Goal: Information Seeking & Learning: Find specific page/section

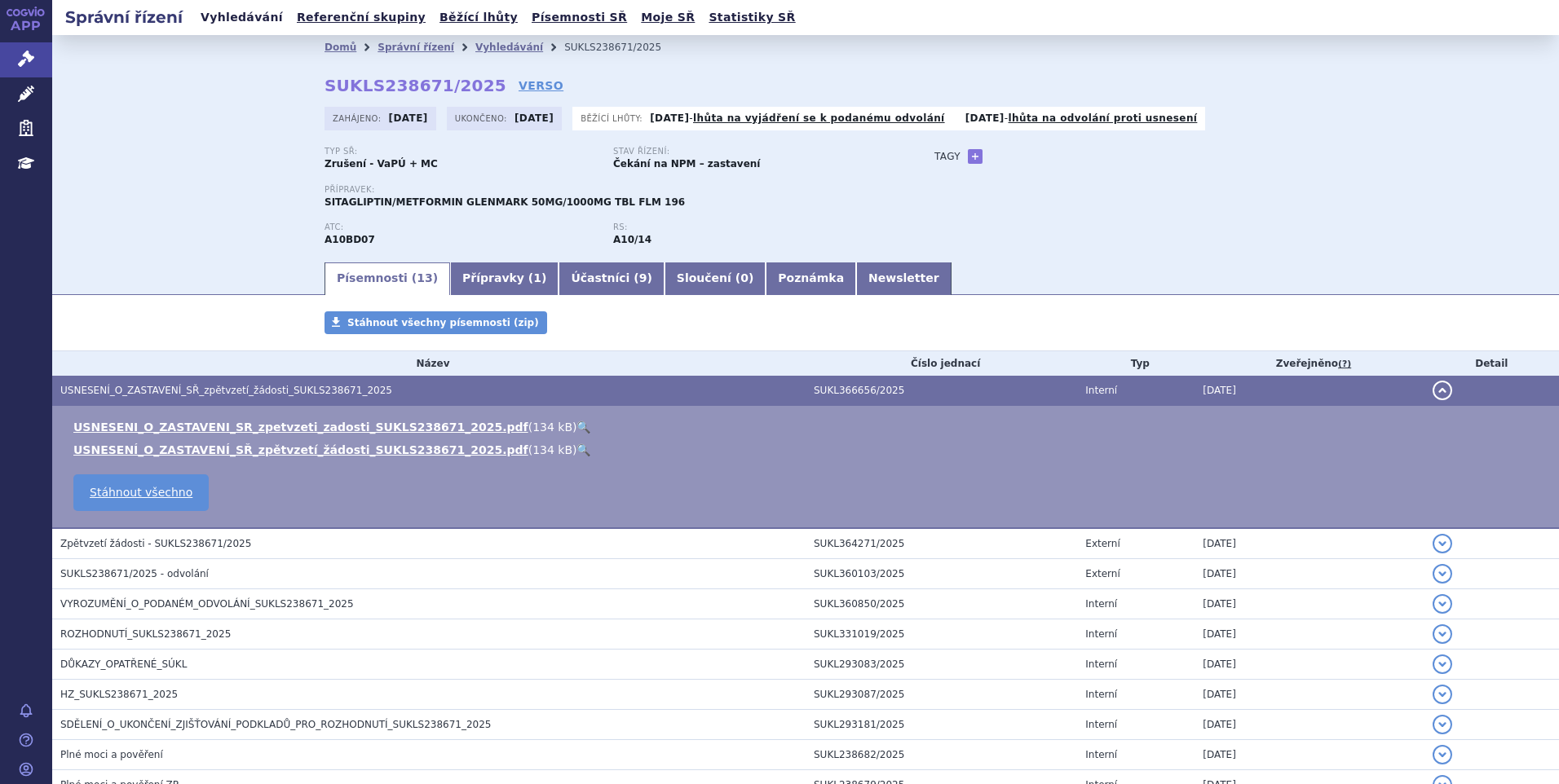
click at [254, 23] on link "Vyhledávání" at bounding box center [241, 17] width 92 height 22
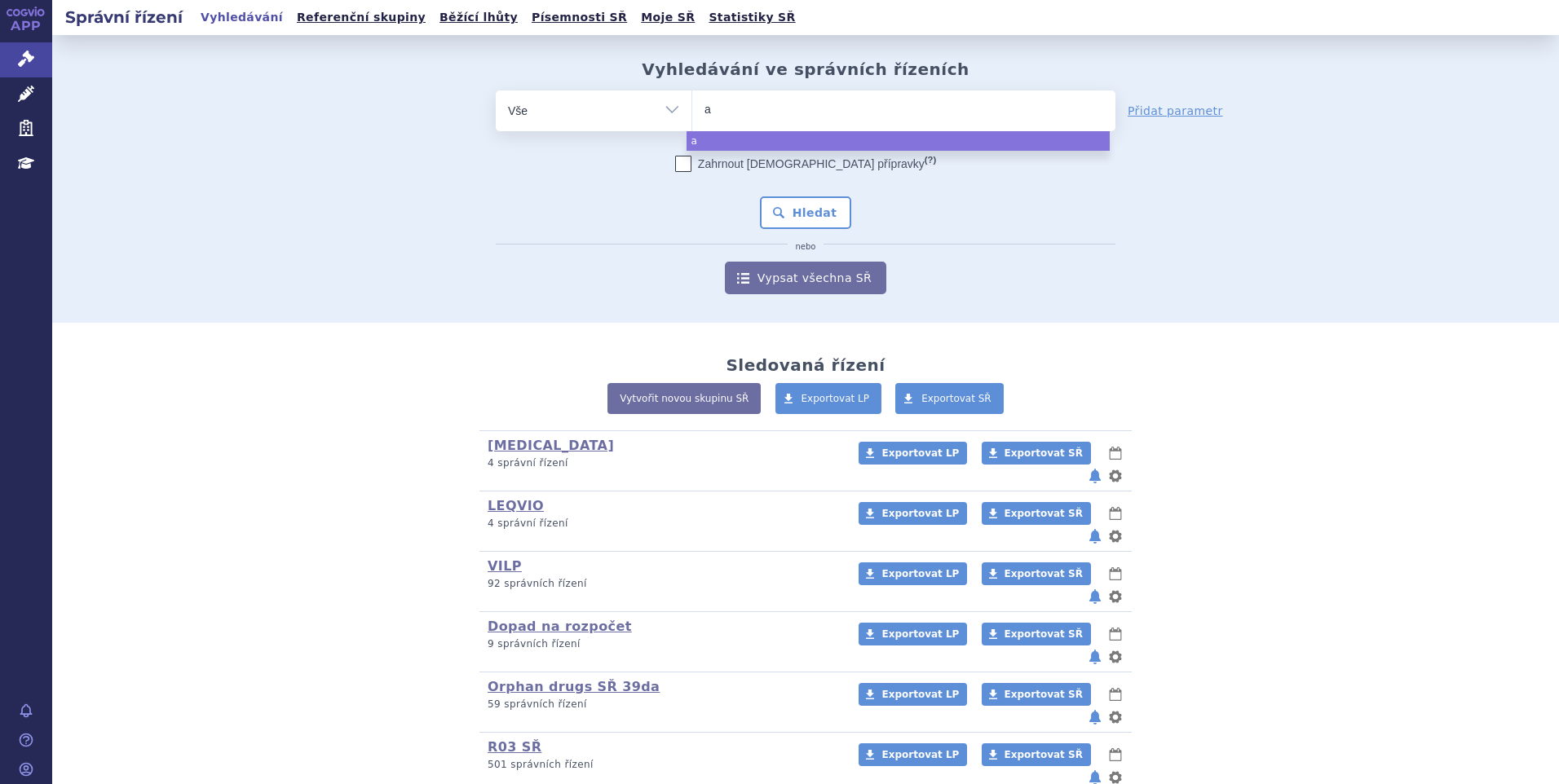
type input "ag"
type input "aga"
type input "agamr"
type input "agamre"
type input "agamree"
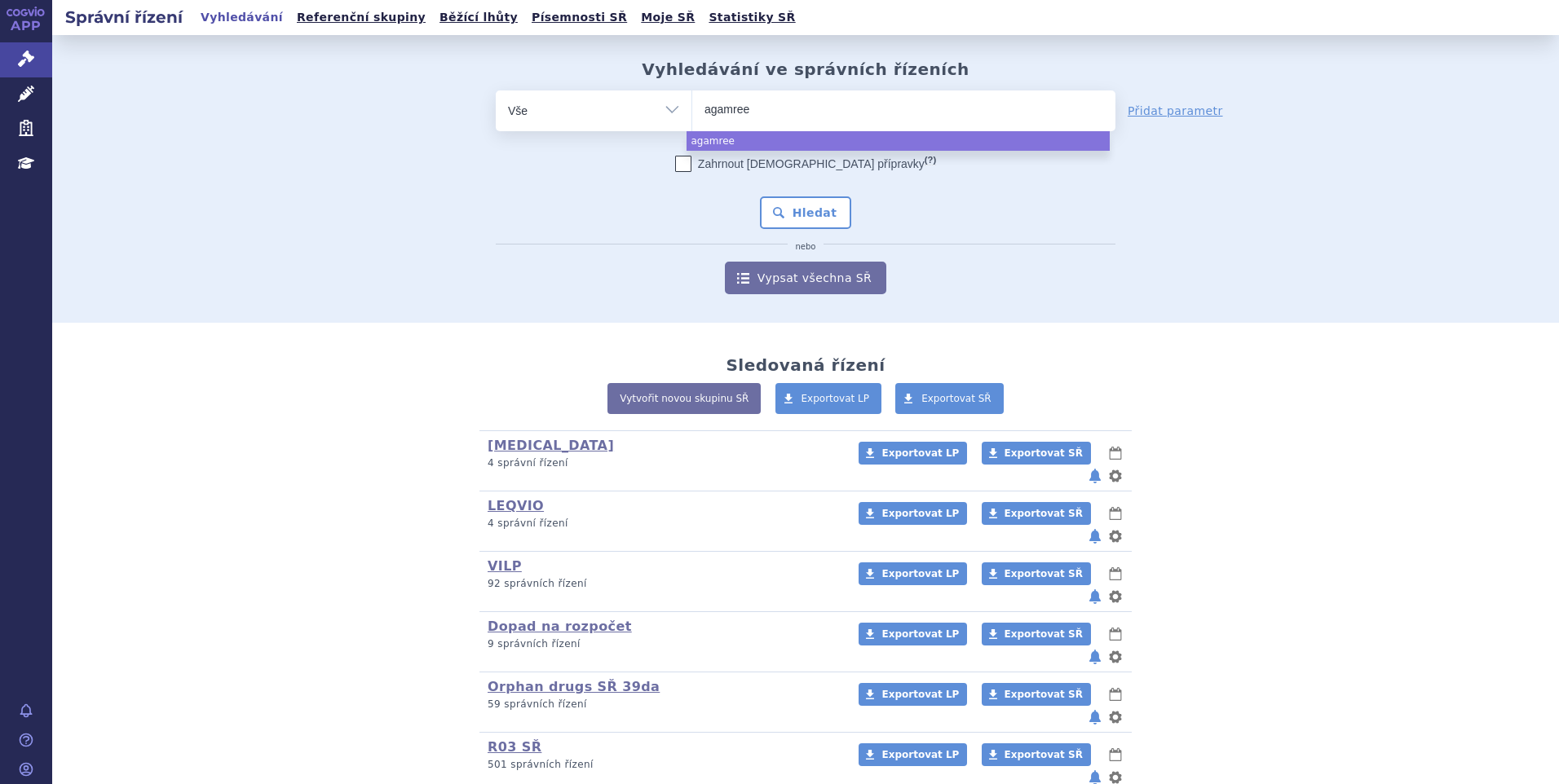
select select "agamree"
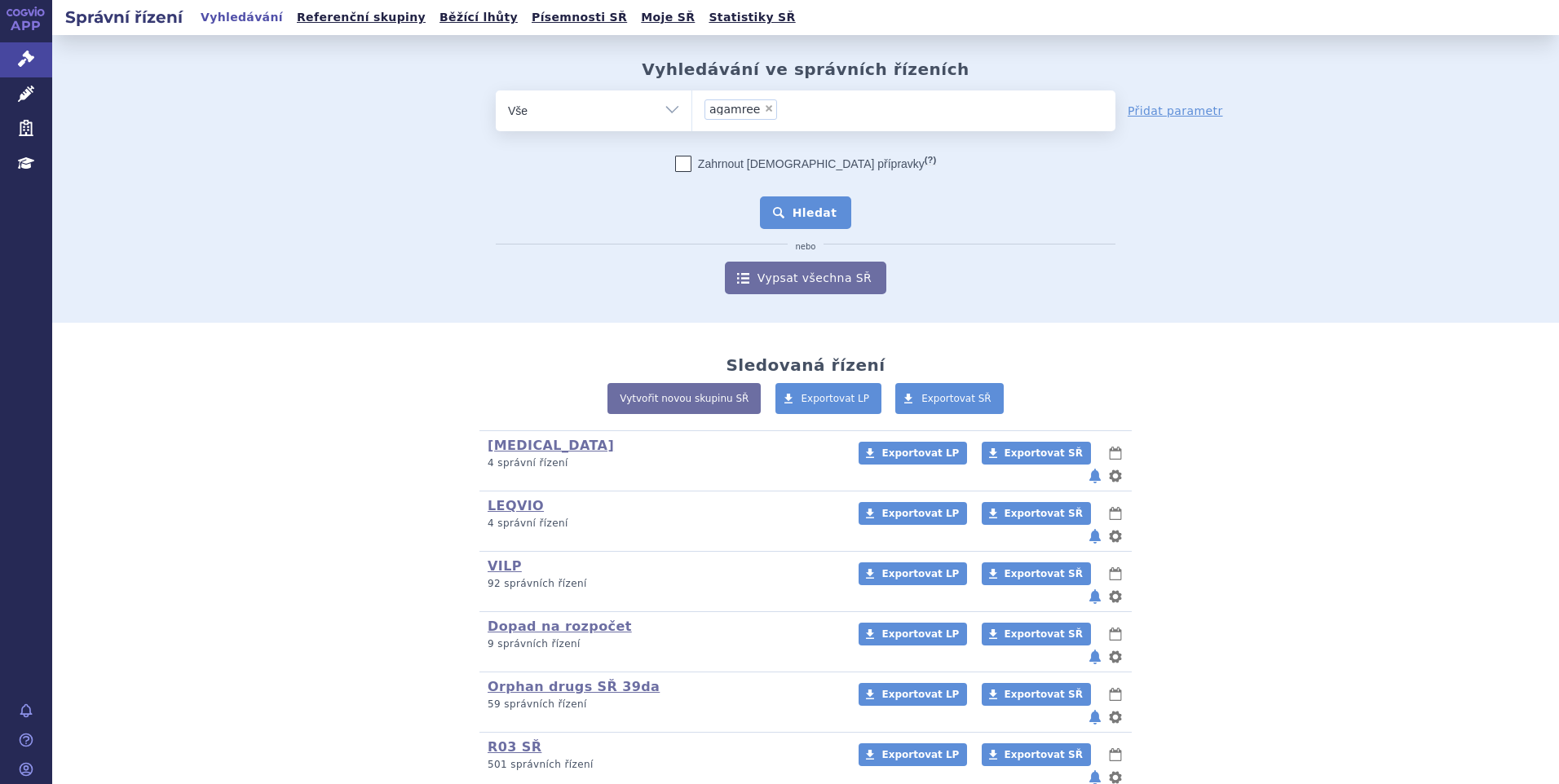
click at [795, 218] on button "Hledat" at bounding box center [806, 212] width 92 height 32
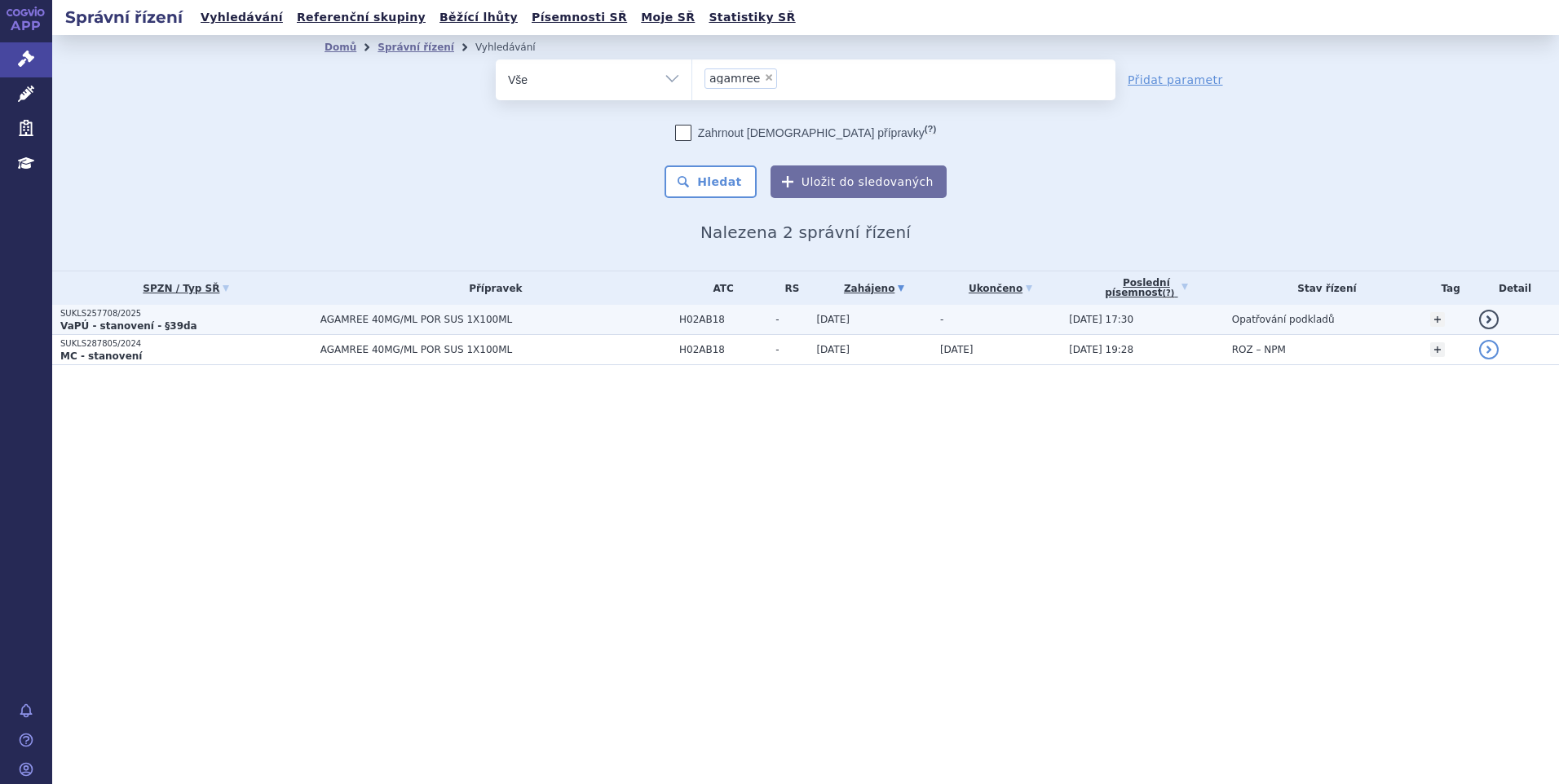
click at [200, 319] on p "VaPÚ - stanovení - §39da" at bounding box center [186, 325] width 252 height 13
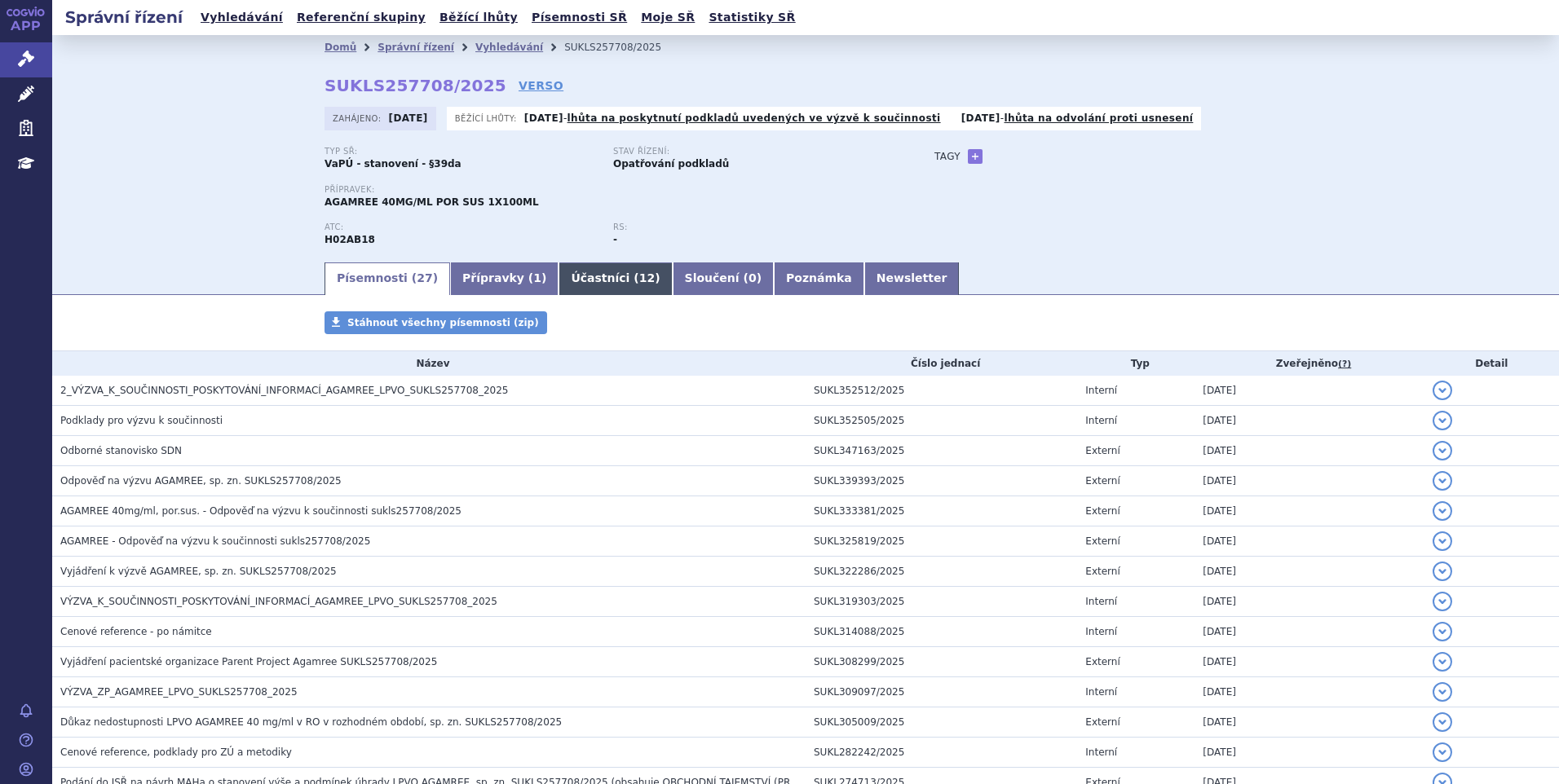
click at [583, 277] on link "Účastníci ( 12 )" at bounding box center [615, 279] width 113 height 32
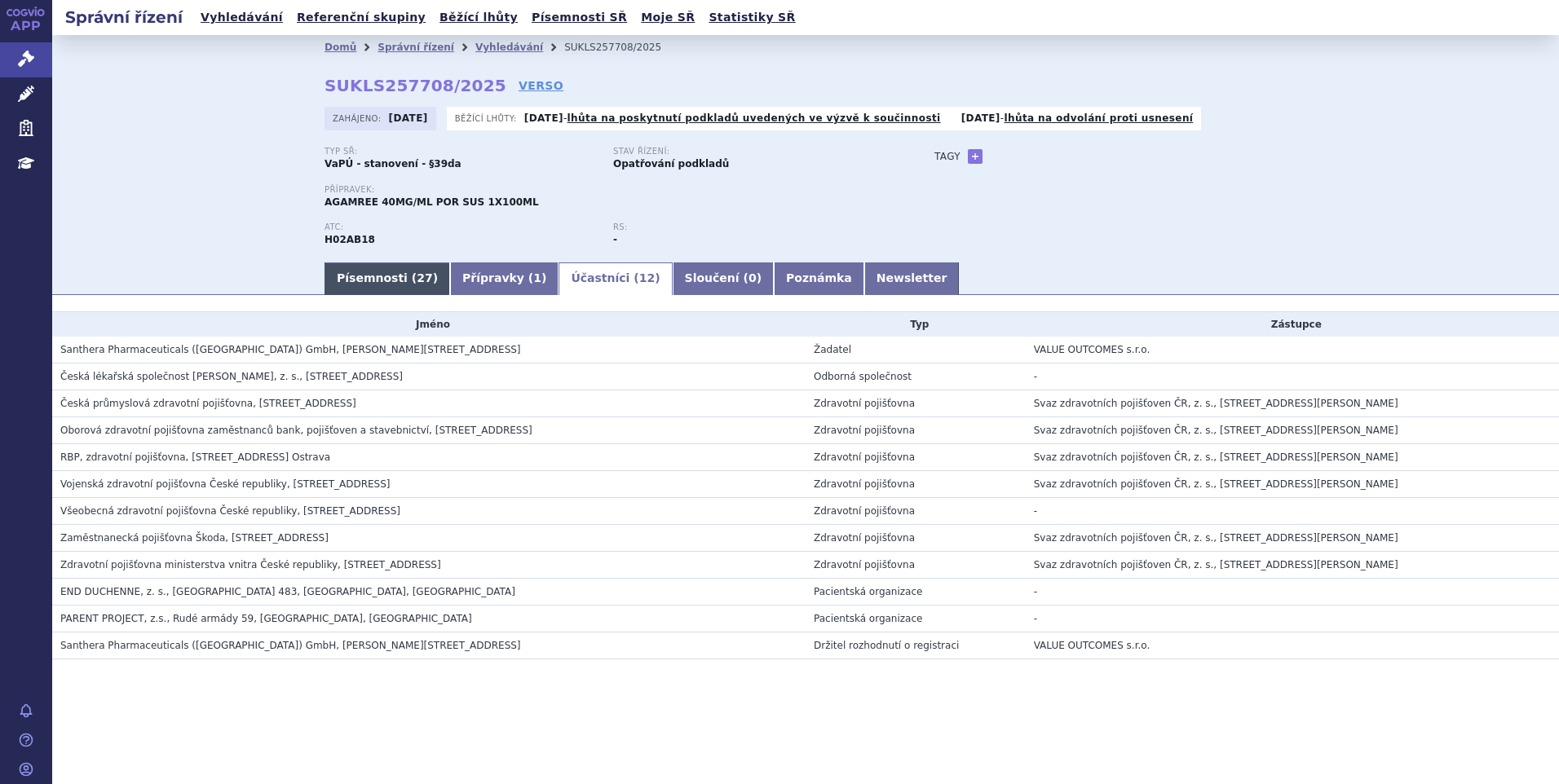
click at [417, 281] on span "27" at bounding box center [424, 278] width 15 height 13
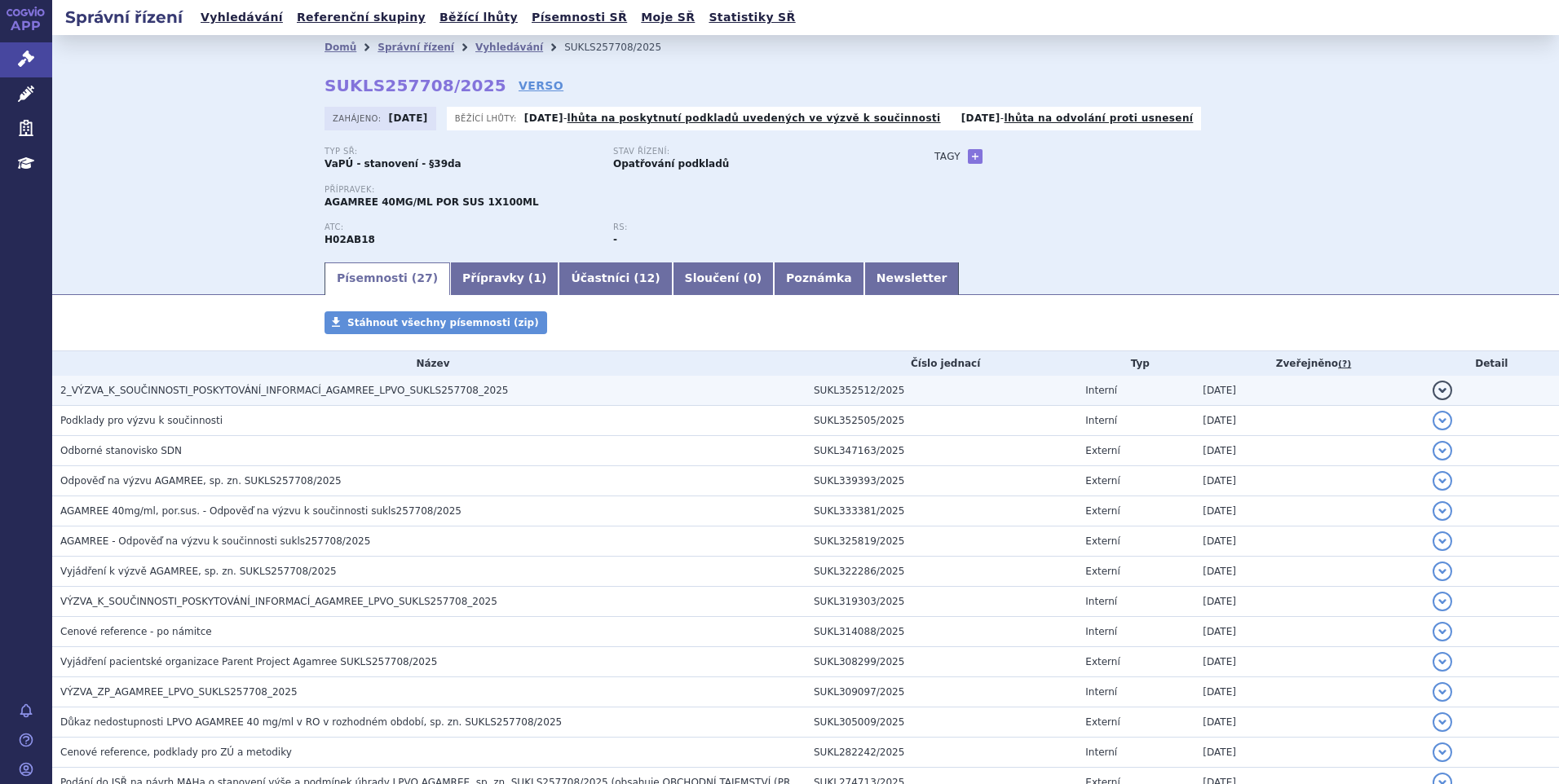
click at [412, 391] on span "2_VÝZVA_K_SOUČINNOSTI_POSKYTOVÁNÍ_INFORMACÍ_AGAMREE_LPVO_SUKLS257708_2025" at bounding box center [284, 390] width 448 height 12
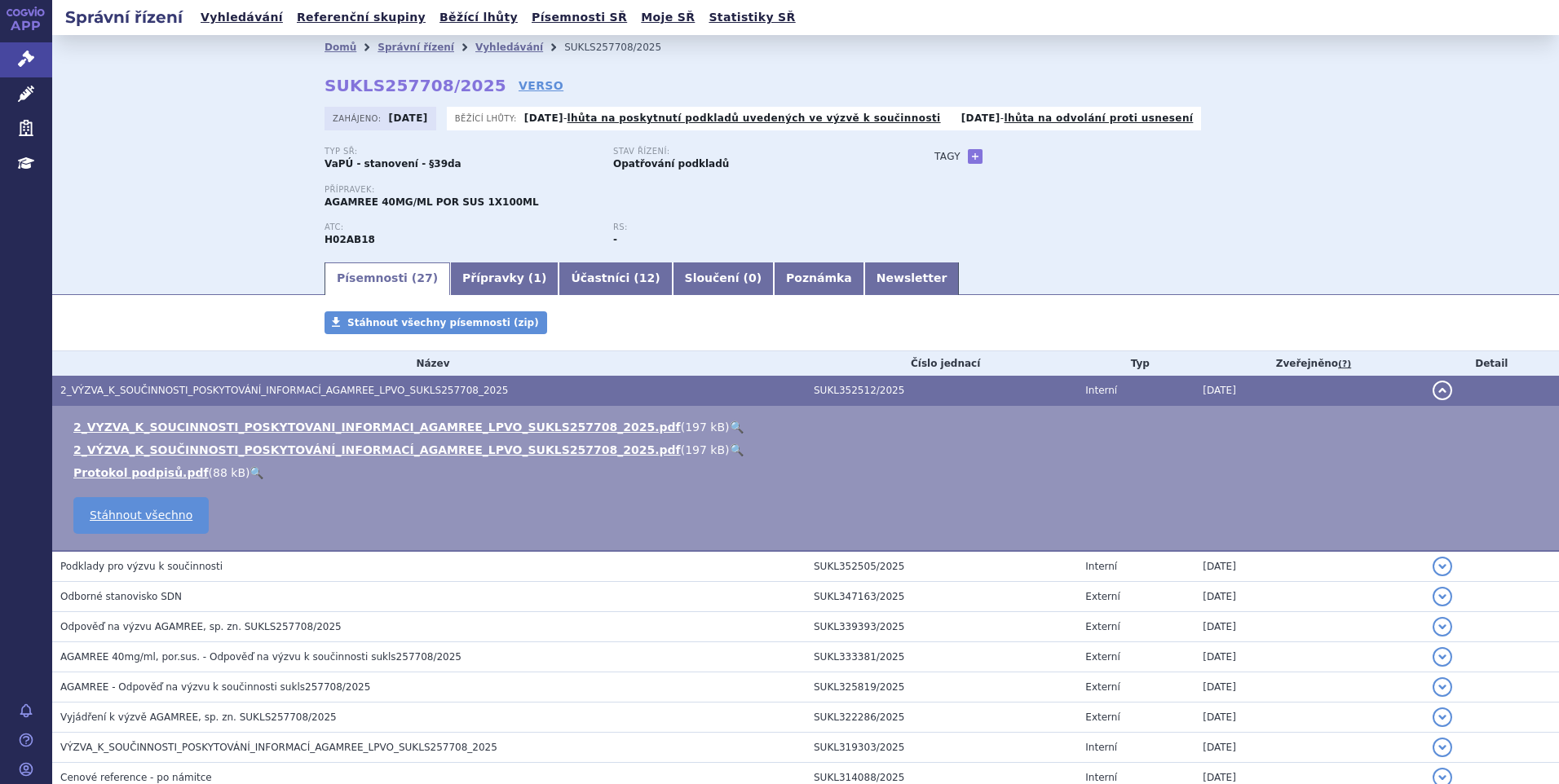
click at [730, 429] on link "🔍" at bounding box center [736, 427] width 13 height 13
